Goal: Task Accomplishment & Management: Manage account settings

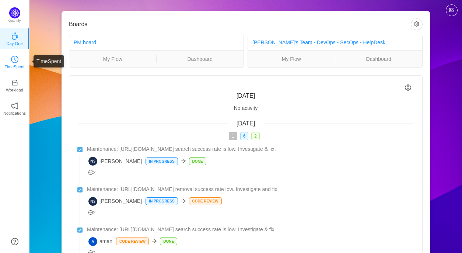
click at [15, 57] on icon "icon: clock-circle" at bounding box center [14, 59] width 7 height 7
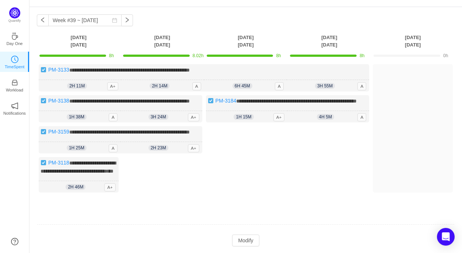
scroll to position [20, 0]
click at [43, 23] on button "button" at bounding box center [43, 21] width 12 height 12
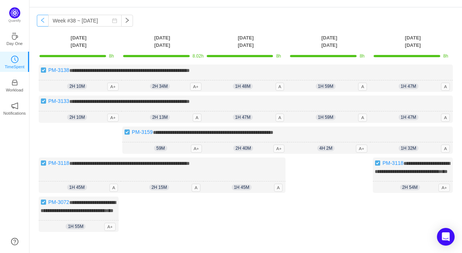
click at [43, 23] on button "button" at bounding box center [43, 21] width 12 height 12
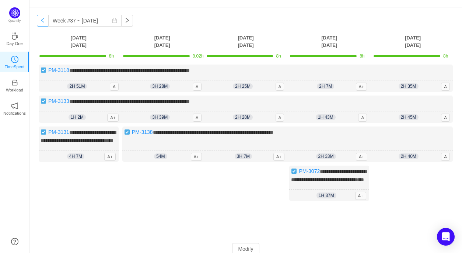
click at [43, 23] on button "button" at bounding box center [43, 21] width 12 height 12
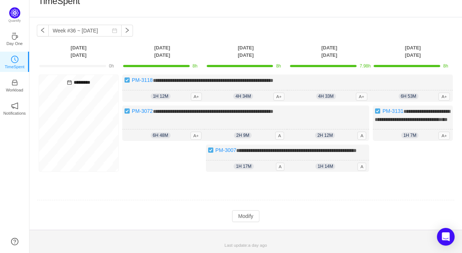
scroll to position [0, 0]
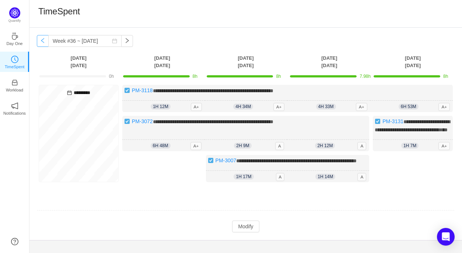
click at [43, 43] on button "button" at bounding box center [43, 41] width 12 height 12
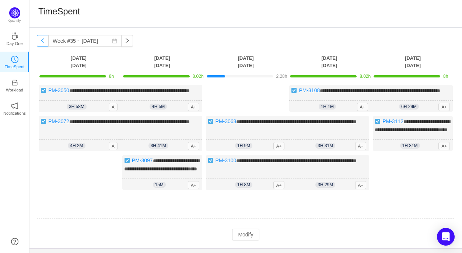
click at [43, 43] on button "button" at bounding box center [43, 41] width 12 height 12
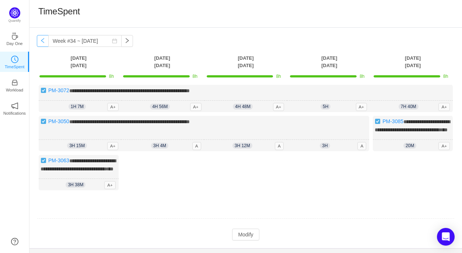
click at [43, 43] on button "button" at bounding box center [43, 41] width 12 height 12
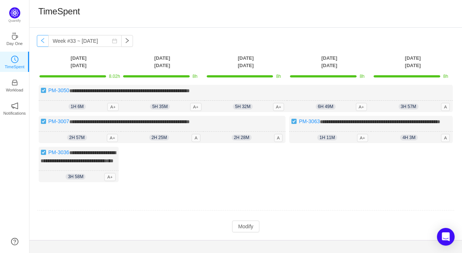
click at [43, 43] on button "button" at bounding box center [43, 41] width 12 height 12
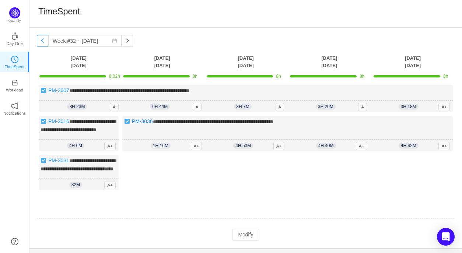
click at [43, 43] on button "button" at bounding box center [43, 41] width 12 height 12
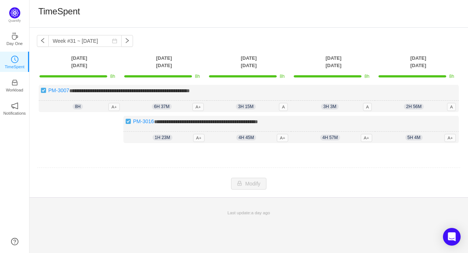
click at [417, 66] on th "[DATE]" at bounding box center [417, 61] width 85 height 15
click at [122, 39] on button "button" at bounding box center [127, 41] width 12 height 12
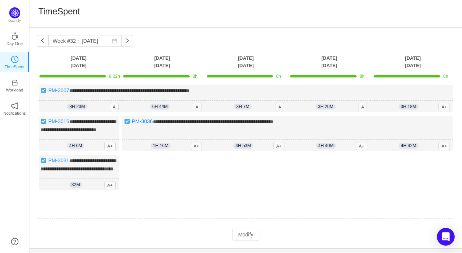
click at [159, 59] on th "[DATE]" at bounding box center [162, 61] width 84 height 15
click at [148, 75] on div at bounding box center [156, 76] width 67 height 2
click at [43, 40] on button "button" at bounding box center [43, 41] width 12 height 12
type input "Week #31 ~ [DATE]"
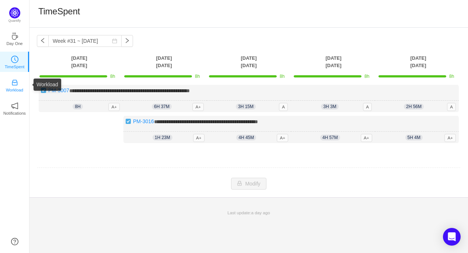
click at [15, 82] on icon "icon: inbox" at bounding box center [15, 83] width 6 height 6
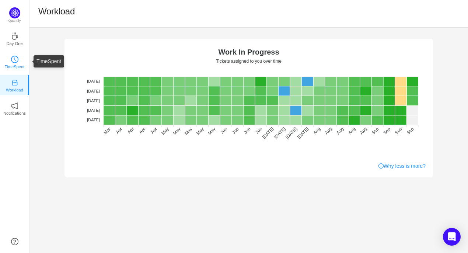
click at [15, 58] on link "TimeSpent" at bounding box center [14, 61] width 7 height 7
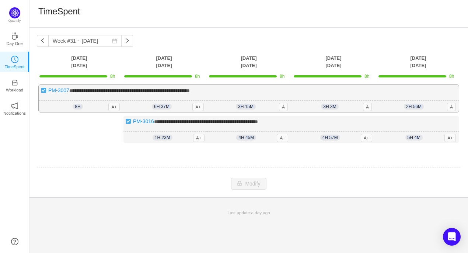
click at [92, 106] on div "8h 8h 0m A+" at bounding box center [81, 106] width 84 height 12
click at [58, 99] on div "**********" at bounding box center [249, 98] width 420 height 27
click at [116, 106] on span "A+" at bounding box center [113, 107] width 11 height 8
click at [96, 108] on div "8h 8h 0m A+" at bounding box center [81, 106] width 84 height 12
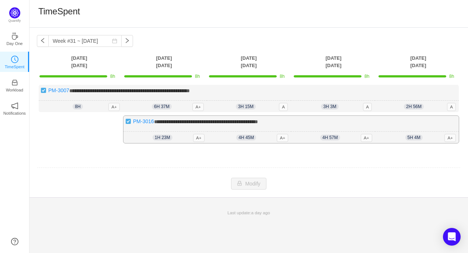
click at [144, 139] on div "1h 23m 1h 23m A+" at bounding box center [165, 137] width 84 height 12
click at [12, 21] on p "Quantify" at bounding box center [15, 21] width 18 height 7
click at [15, 38] on icon "icon: coffee" at bounding box center [14, 35] width 7 height 7
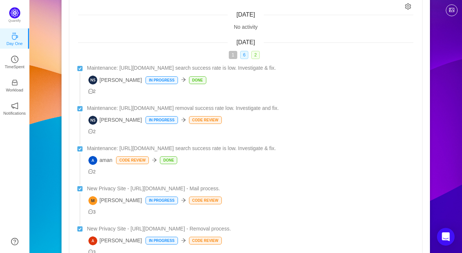
scroll to position [82, 0]
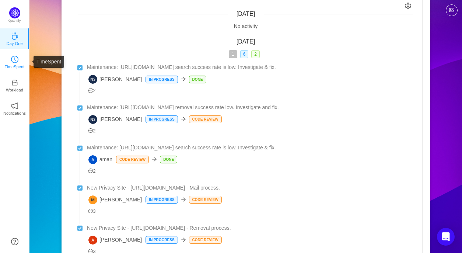
click at [13, 62] on icon "icon: clock-circle" at bounding box center [14, 59] width 7 height 7
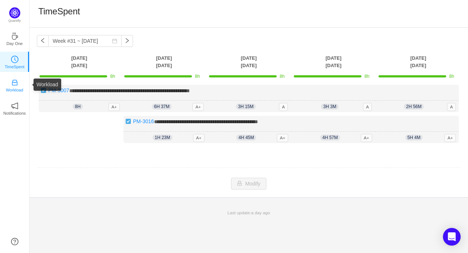
click at [17, 84] on icon "icon: inbox" at bounding box center [15, 83] width 6 height 6
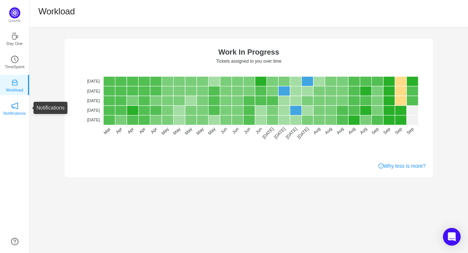
click at [13, 106] on icon "icon: notification" at bounding box center [14, 105] width 7 height 7
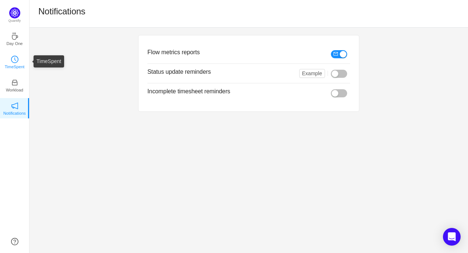
click at [14, 64] on p "TimeSpent" at bounding box center [15, 66] width 20 height 7
